Goal: Download file/media

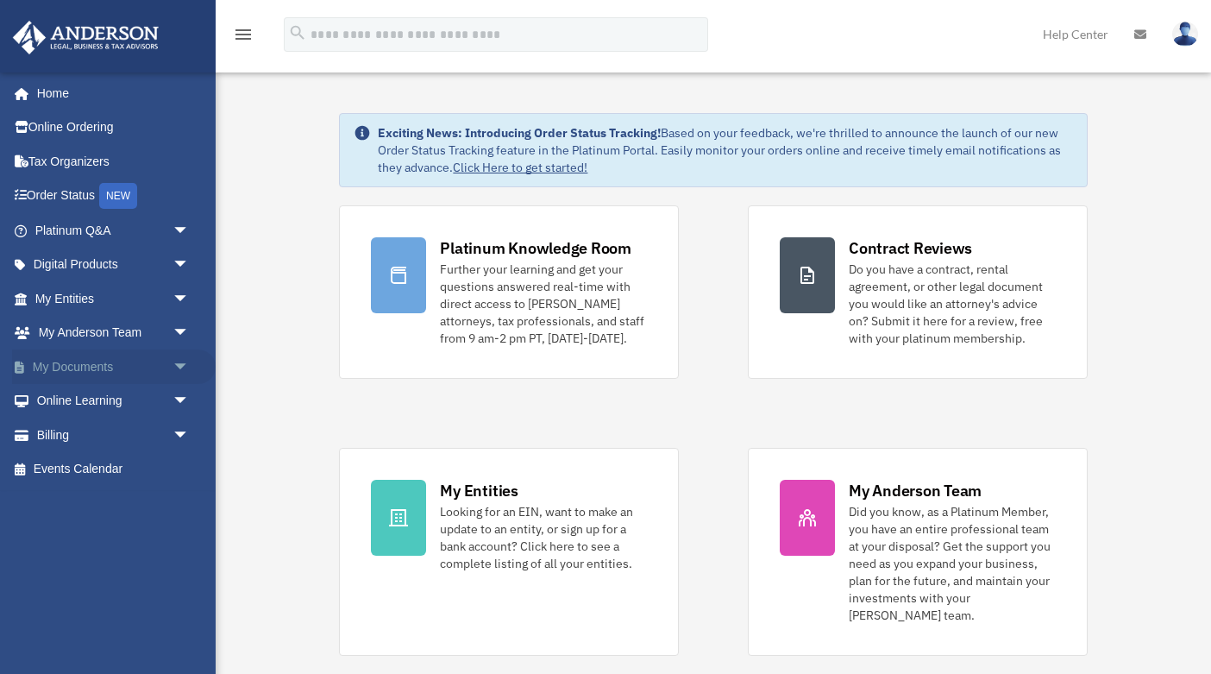
click at [186, 366] on span "arrow_drop_down" at bounding box center [190, 366] width 35 height 35
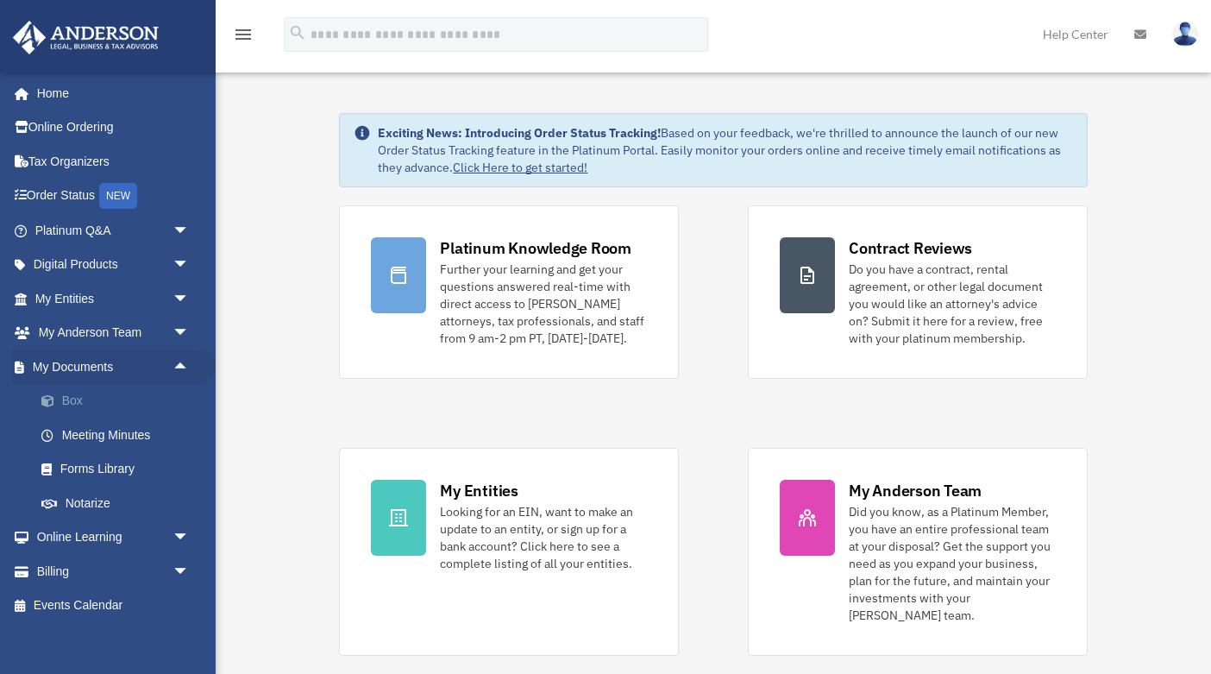
click at [79, 401] on link "Box" at bounding box center [120, 401] width 192 height 35
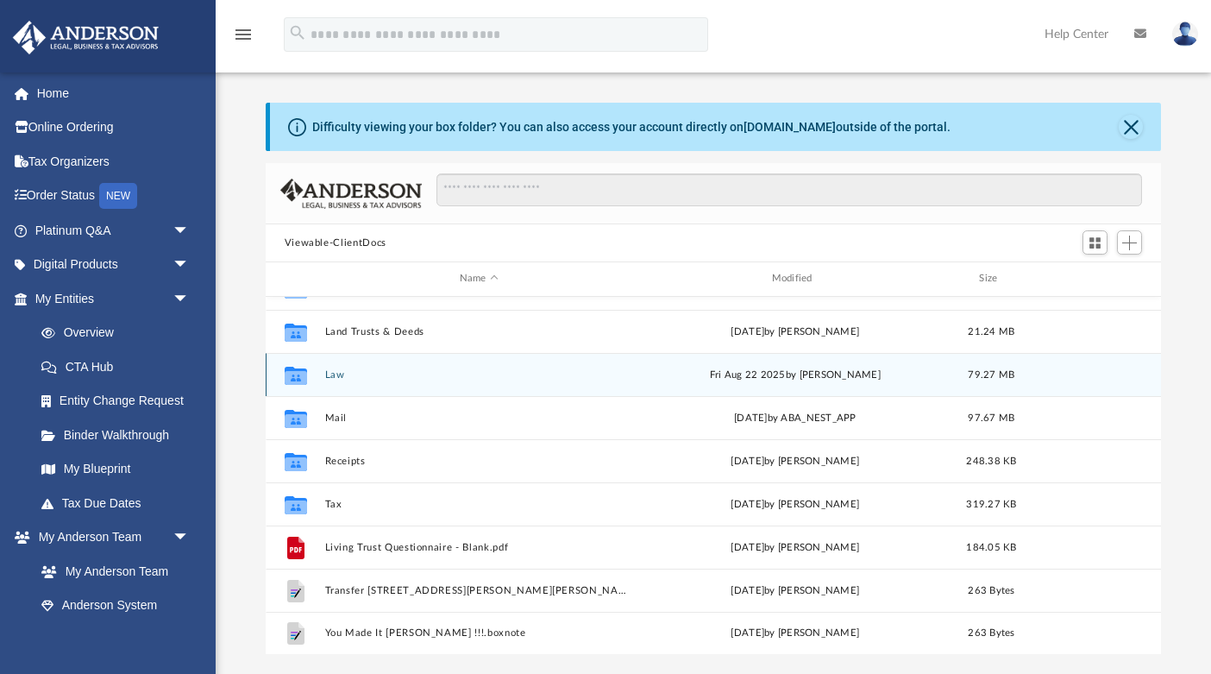
scroll to position [27, 0]
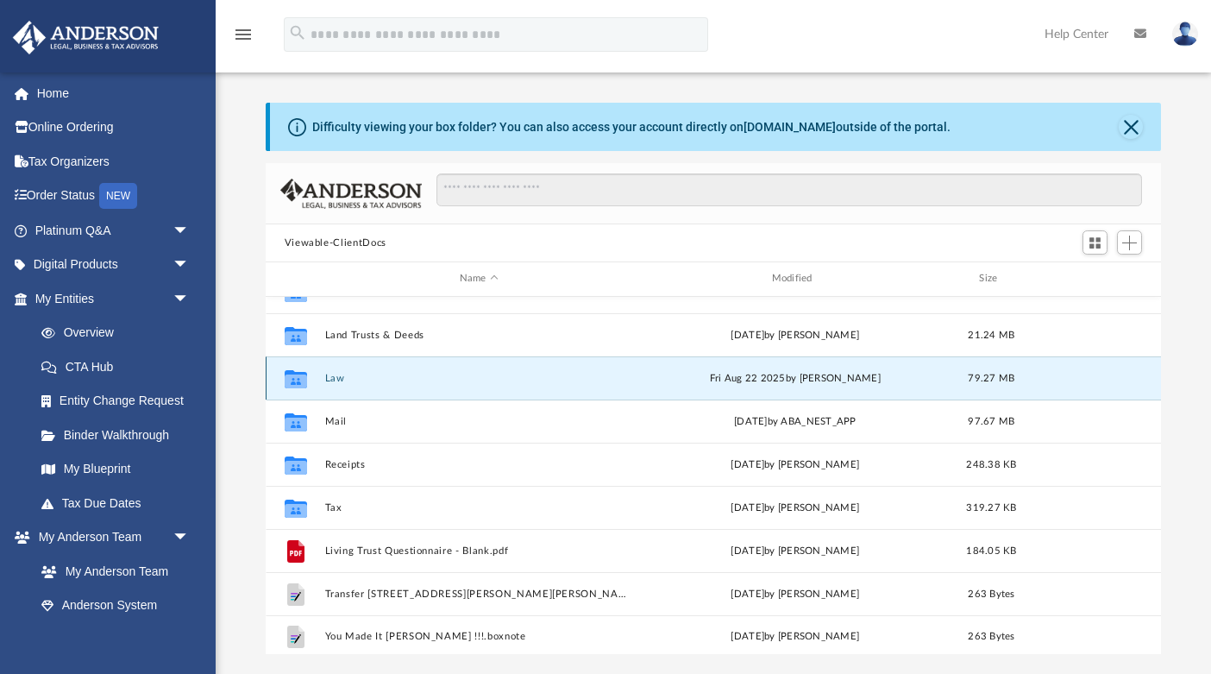
click at [336, 381] on button "Law" at bounding box center [478, 378] width 309 height 11
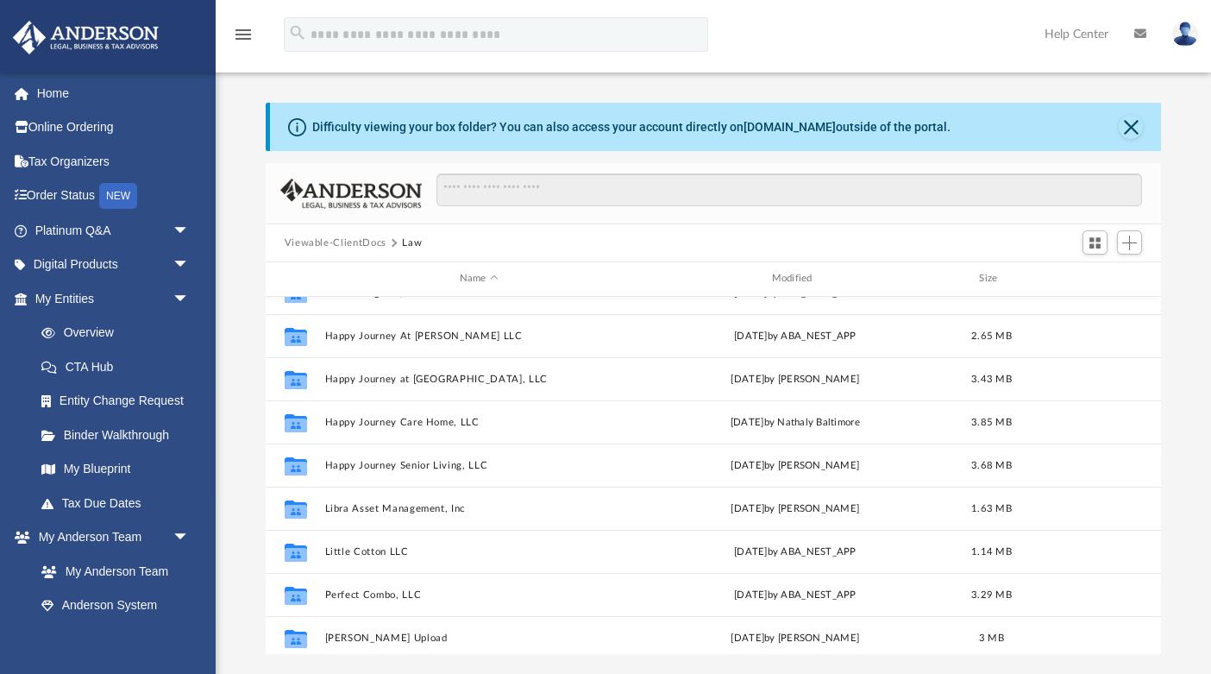
scroll to position [458, 0]
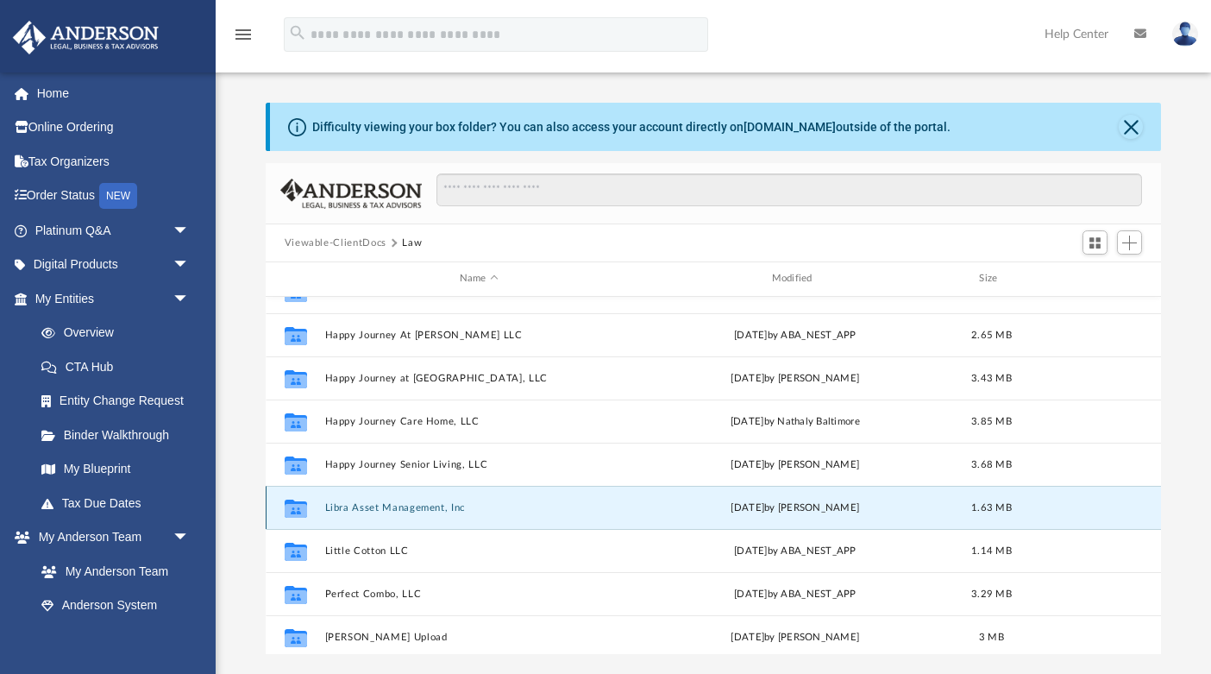
click at [412, 506] on button "Libra Asset Management, Inc" at bounding box center [478, 507] width 309 height 11
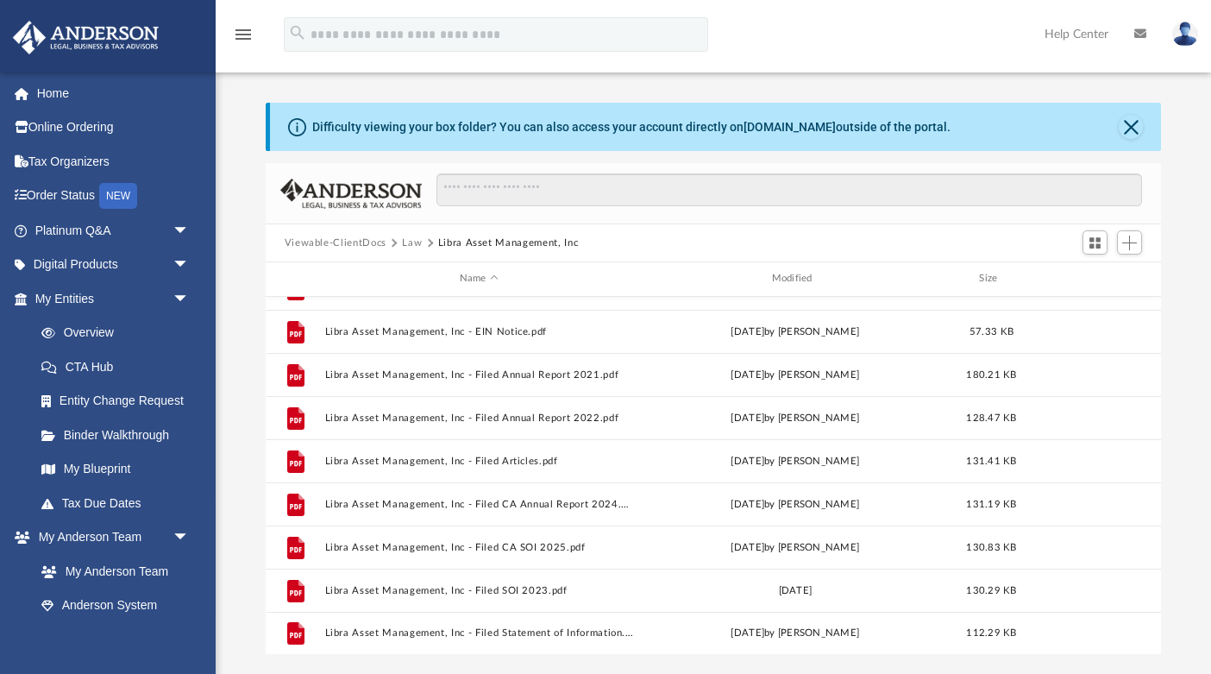
scroll to position [0, 0]
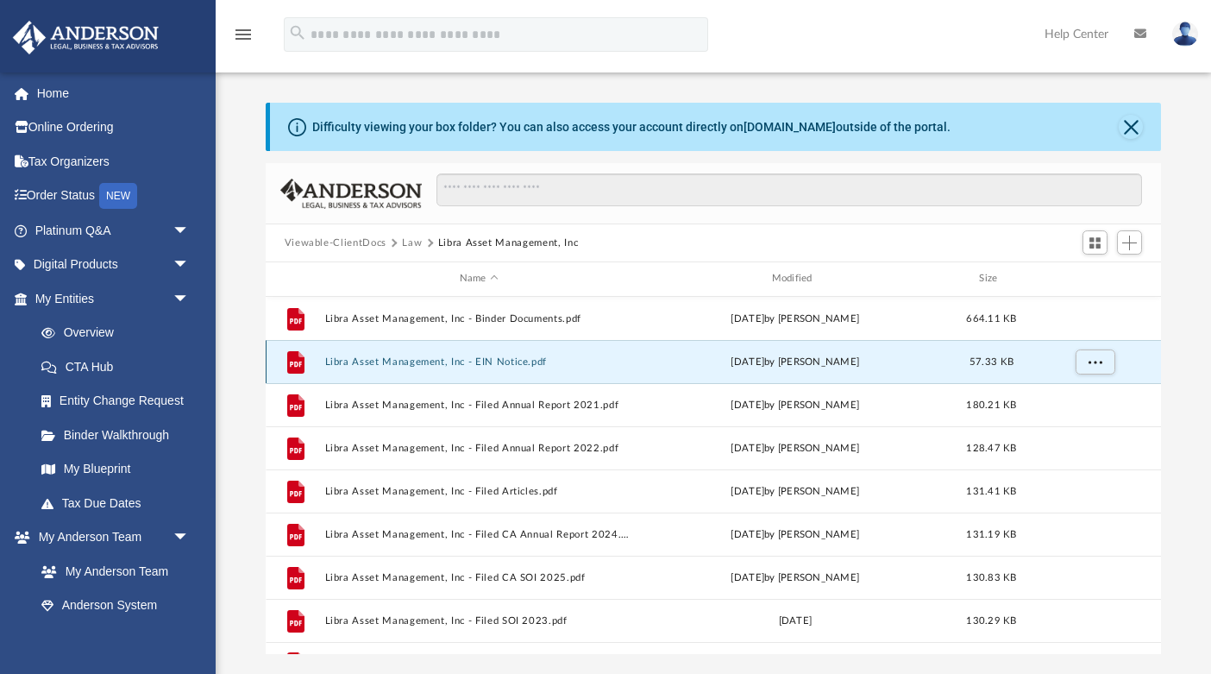
click at [523, 357] on button "Libra Asset Management, Inc - EIN Notice.pdf" at bounding box center [478, 361] width 309 height 11
